Goal: Transaction & Acquisition: Book appointment/travel/reservation

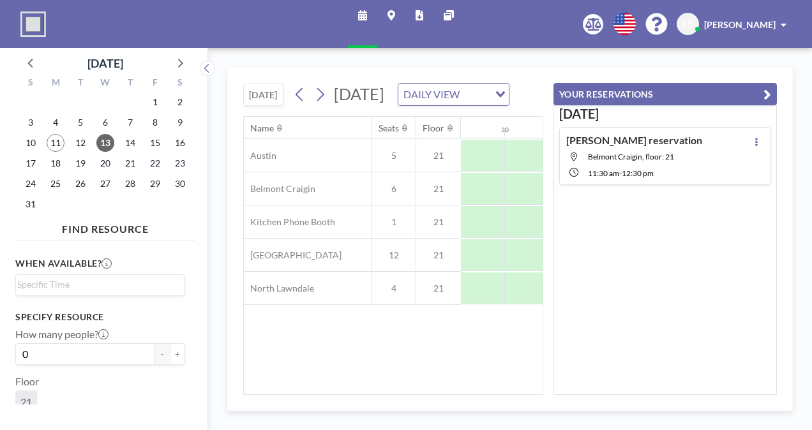
scroll to position [0, 766]
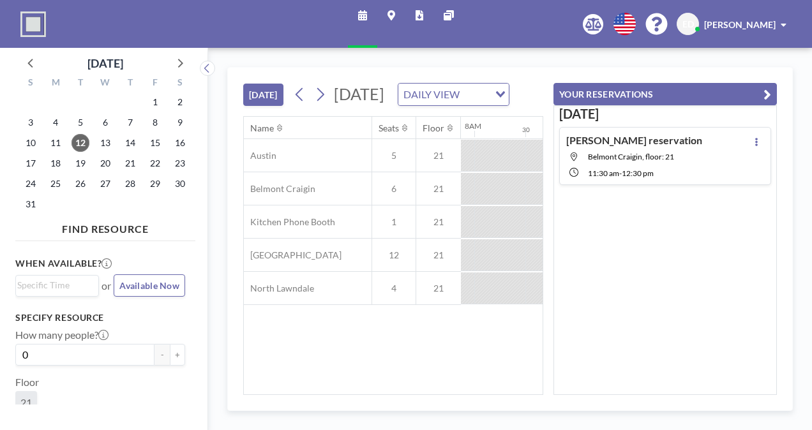
scroll to position [0, 869]
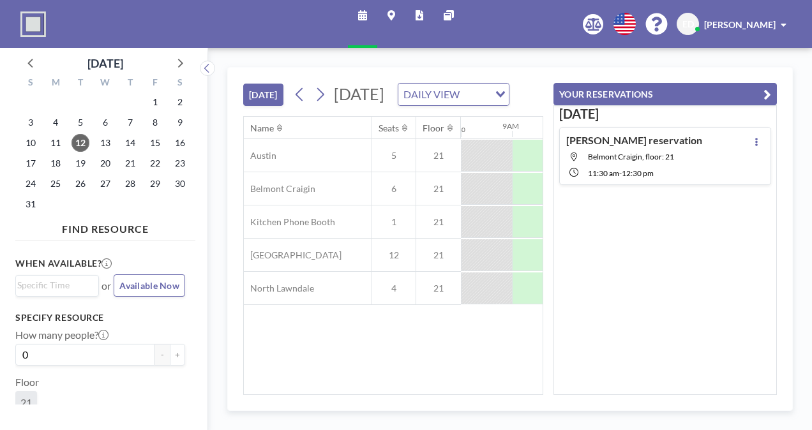
click at [769, 100] on icon "button" at bounding box center [768, 94] width 8 height 15
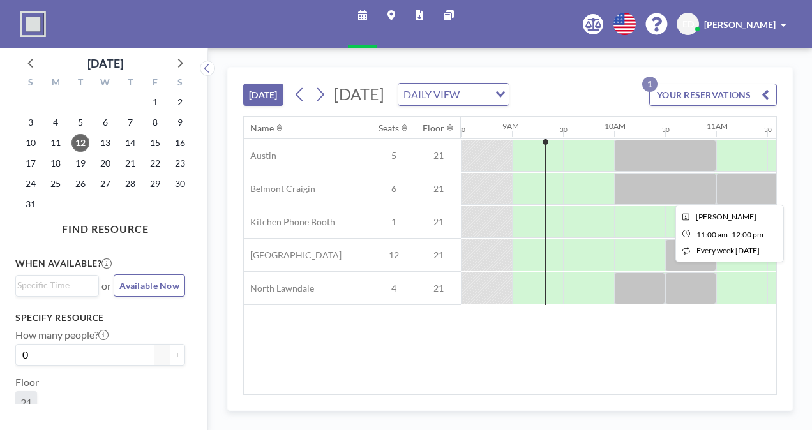
scroll to position [0, 954]
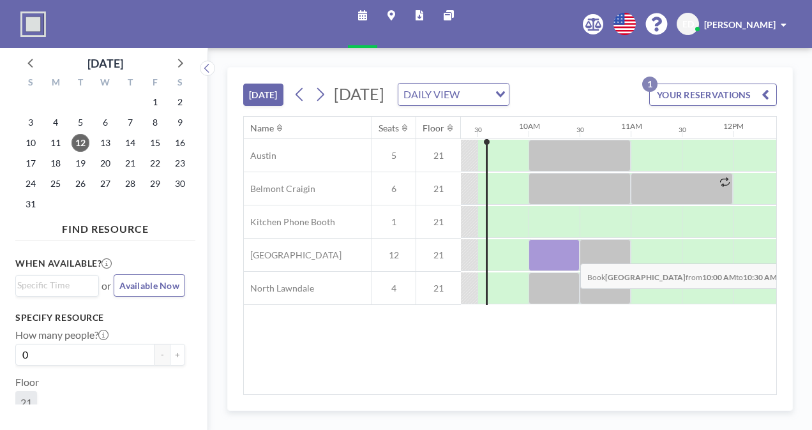
click at [570, 253] on div at bounding box center [554, 256] width 51 height 32
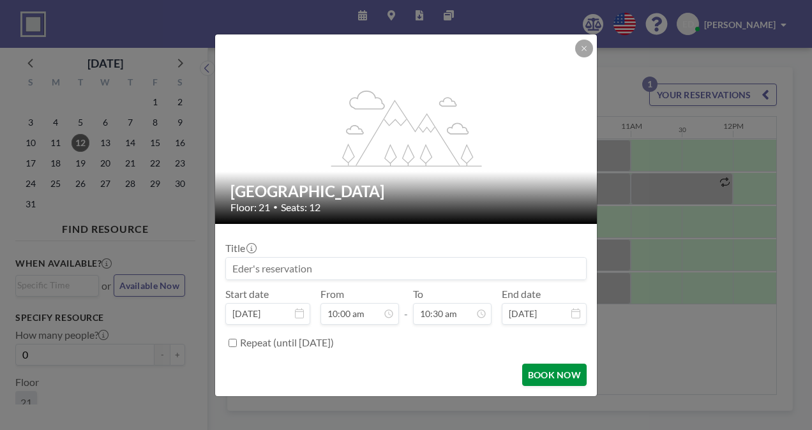
click at [553, 383] on button "BOOK NOW" at bounding box center [554, 375] width 65 height 22
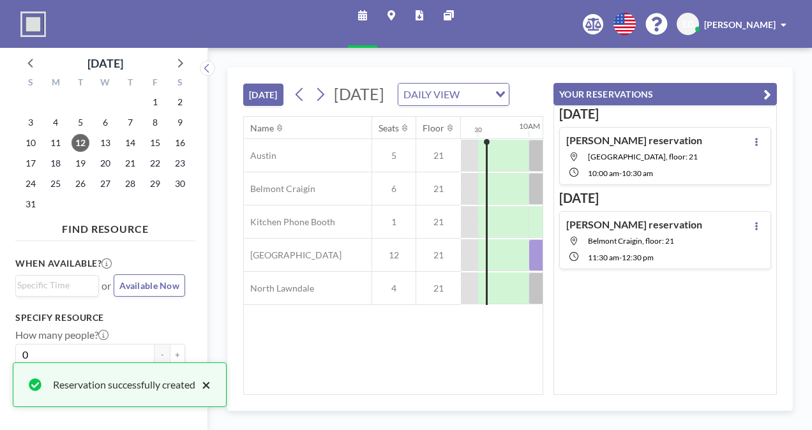
click at [208, 384] on button "×" at bounding box center [202, 384] width 15 height 15
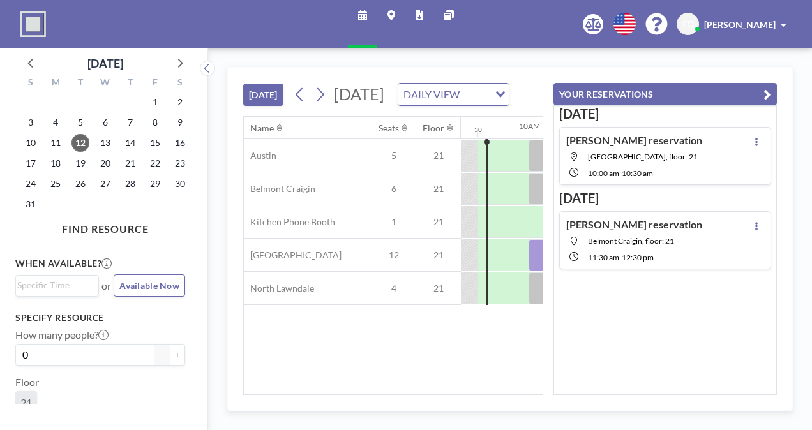
click at [768, 89] on icon "button" at bounding box center [768, 94] width 8 height 15
